Goal: Entertainment & Leisure: Consume media (video, audio)

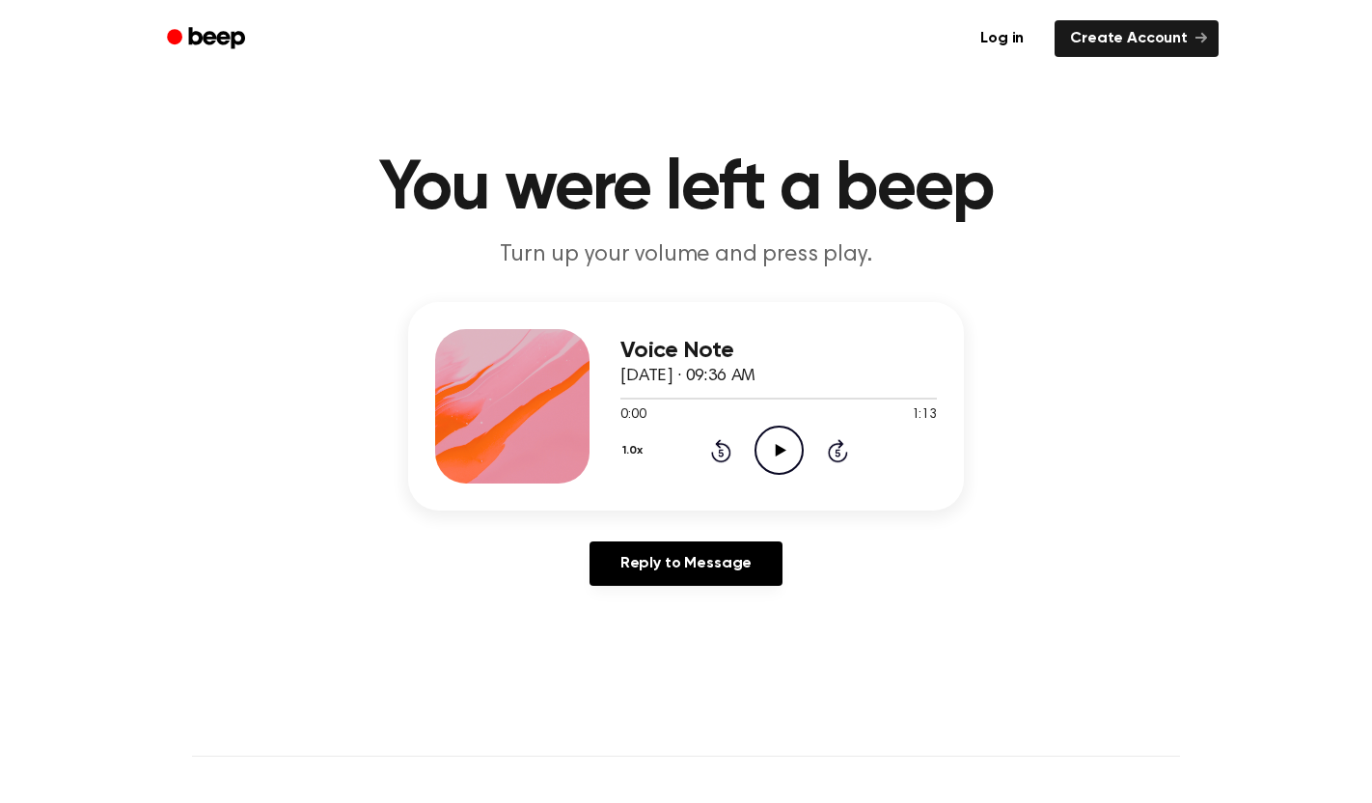
click at [772, 444] on icon "Play Audio" at bounding box center [778, 449] width 49 height 49
click at [776, 461] on icon "Pause Audio" at bounding box center [778, 449] width 49 height 49
click at [790, 447] on icon "Play Audio" at bounding box center [778, 449] width 49 height 49
click at [785, 447] on icon "Play Audio" at bounding box center [778, 449] width 49 height 49
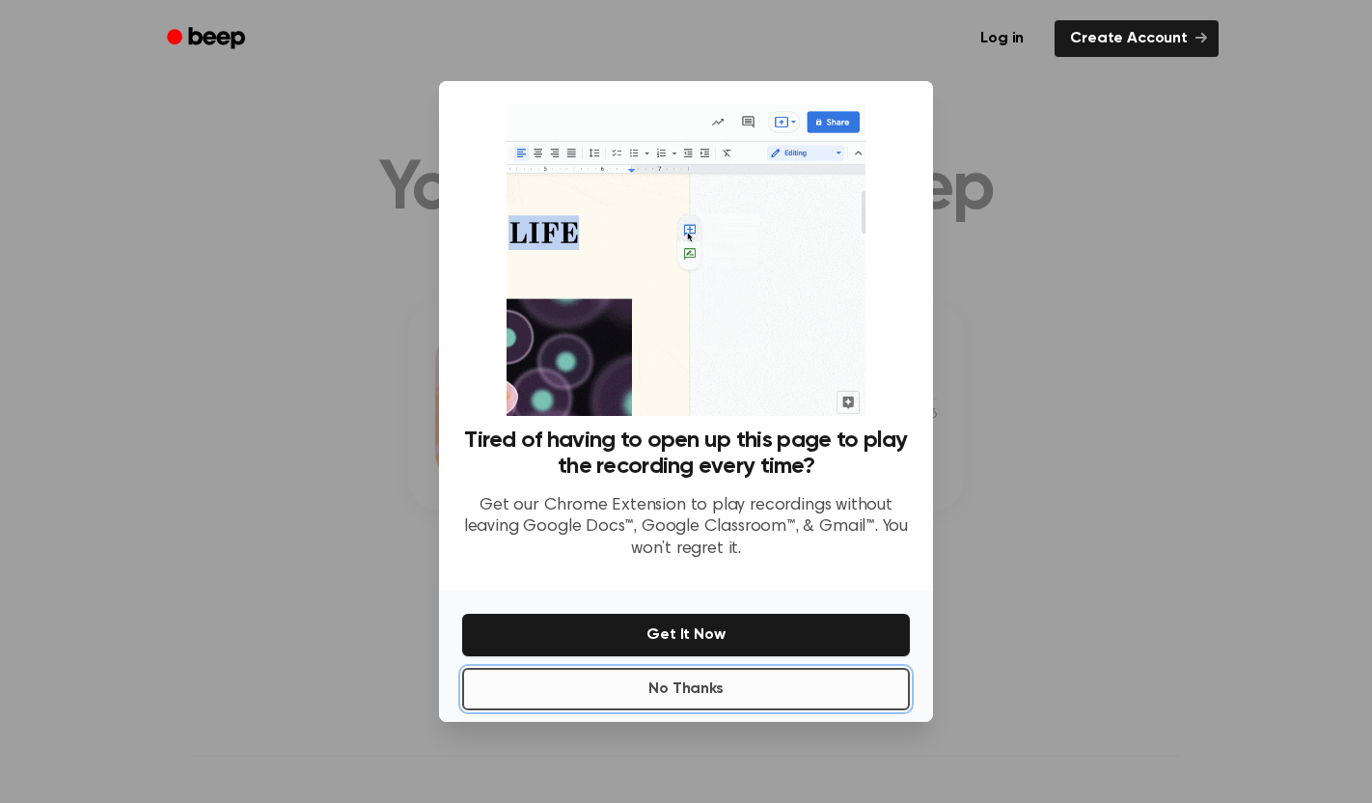
click at [648, 693] on button "No Thanks" at bounding box center [686, 689] width 448 height 42
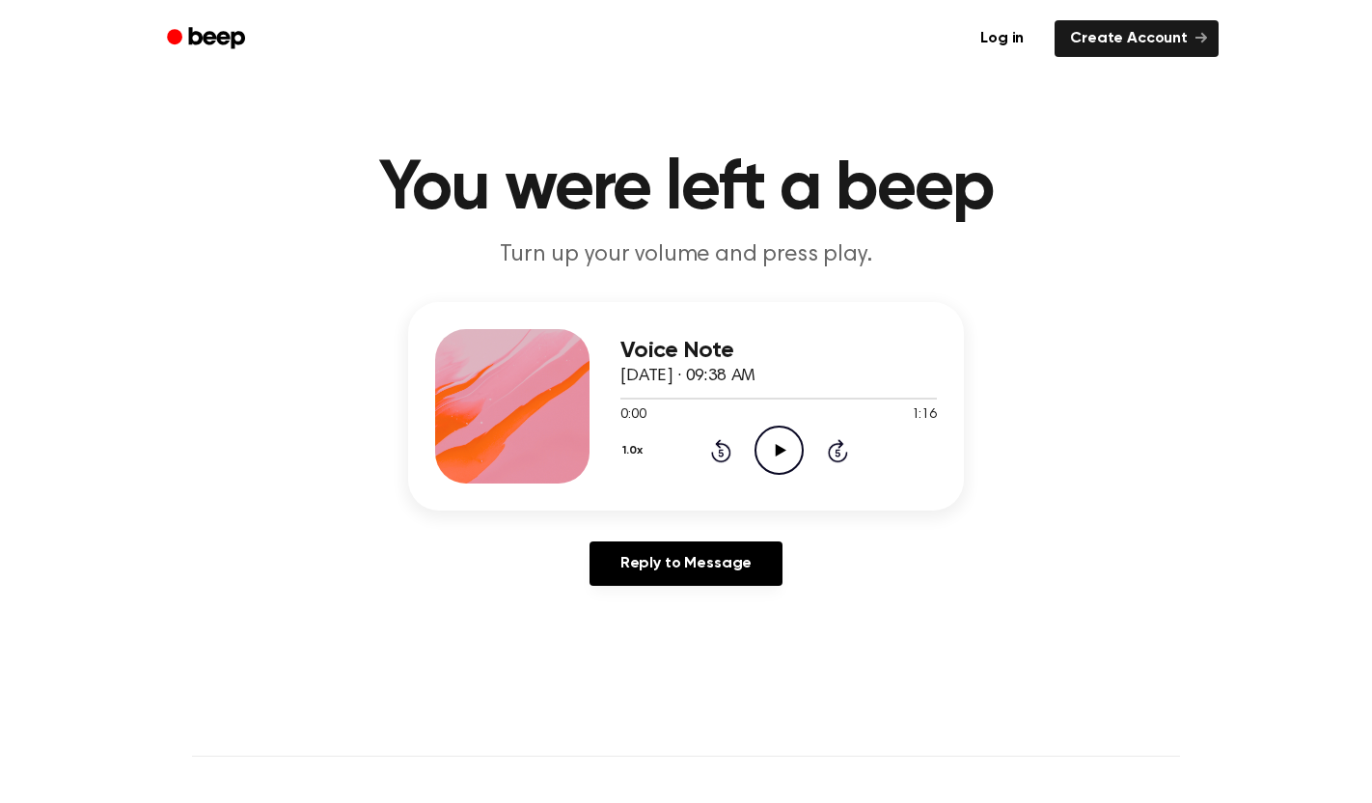
click at [779, 434] on icon "Play Audio" at bounding box center [778, 449] width 49 height 49
click at [778, 457] on icon "Pause Audio" at bounding box center [778, 449] width 49 height 49
click at [764, 439] on icon "Play Audio" at bounding box center [778, 449] width 49 height 49
